Goal: Information Seeking & Learning: Learn about a topic

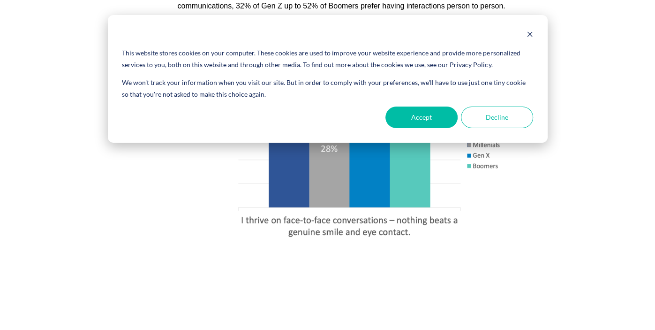
scroll to position [298, 0]
click at [432, 117] on button "Accept" at bounding box center [421, 117] width 72 height 22
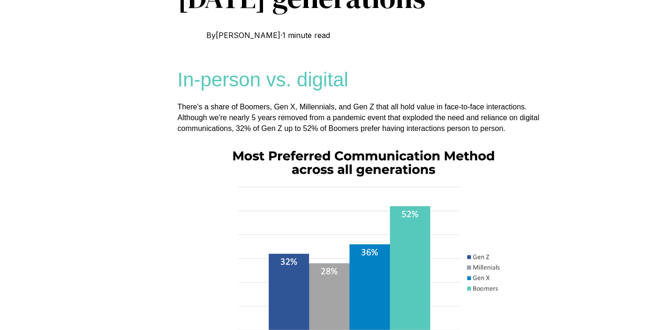
scroll to position [0, 0]
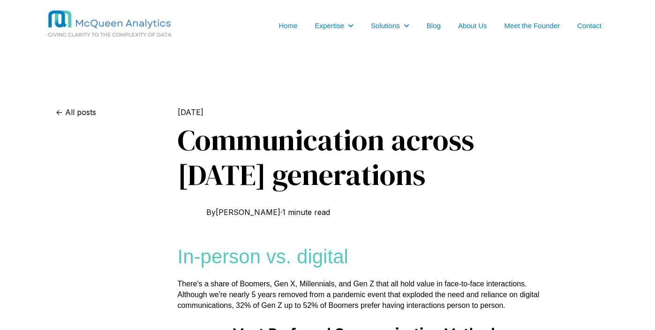
drag, startPoint x: 425, startPoint y: 178, endPoint x: 184, endPoint y: 153, distance: 242.3
click at [184, 153] on span "Communication across [DATE] generations" at bounding box center [326, 157] width 296 height 75
copy span "Communication across [DATE] generations"
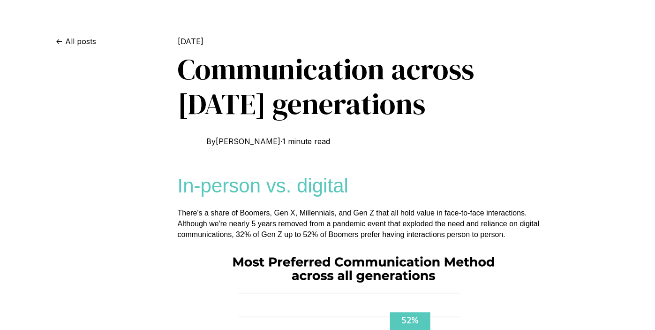
scroll to position [68, 0]
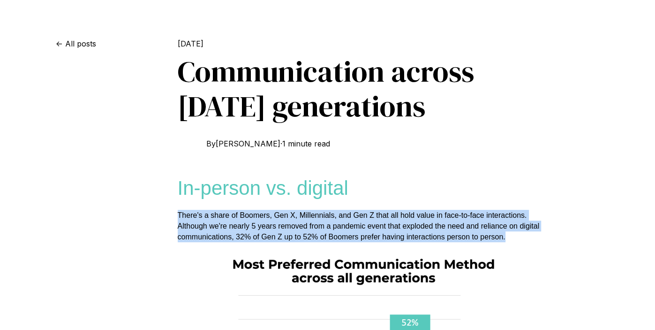
drag, startPoint x: 508, startPoint y: 247, endPoint x: 178, endPoint y: 224, distance: 330.3
click at [178, 224] on p "There's a share of Boomers, Gen X, Millennials, and Gen Z that all hold value i…" at bounding box center [365, 226] width 375 height 33
copy span "There's a share of Boomers, Gen X, Millennials, and Gen Z that all hold value i…"
drag, startPoint x: 263, startPoint y: 150, endPoint x: 219, endPoint y: 151, distance: 44.1
click at [219, 151] on div "By [PERSON_NAME] · 1 minute read" at bounding box center [365, 143] width 375 height 23
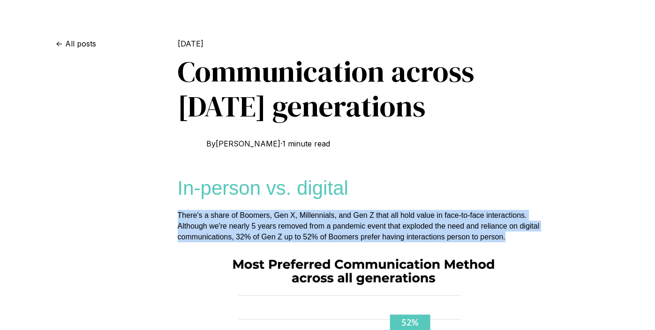
copy div "[PERSON_NAME]"
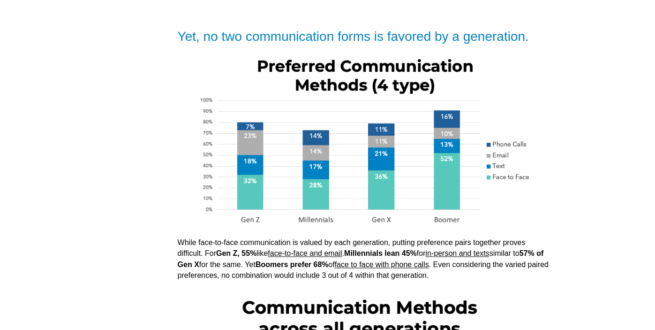
scroll to position [668, 0]
